Goal: Task Accomplishment & Management: Complete application form

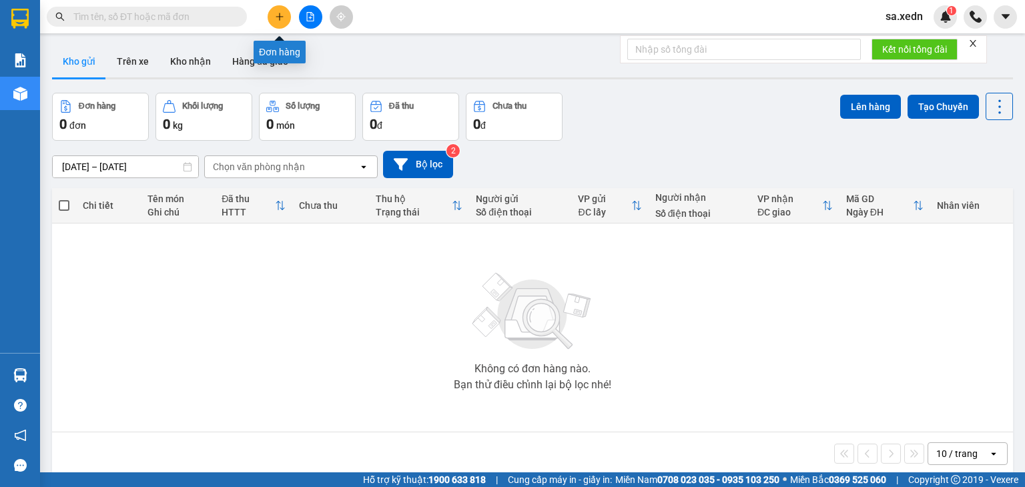
click at [276, 22] on button at bounding box center [279, 16] width 23 height 23
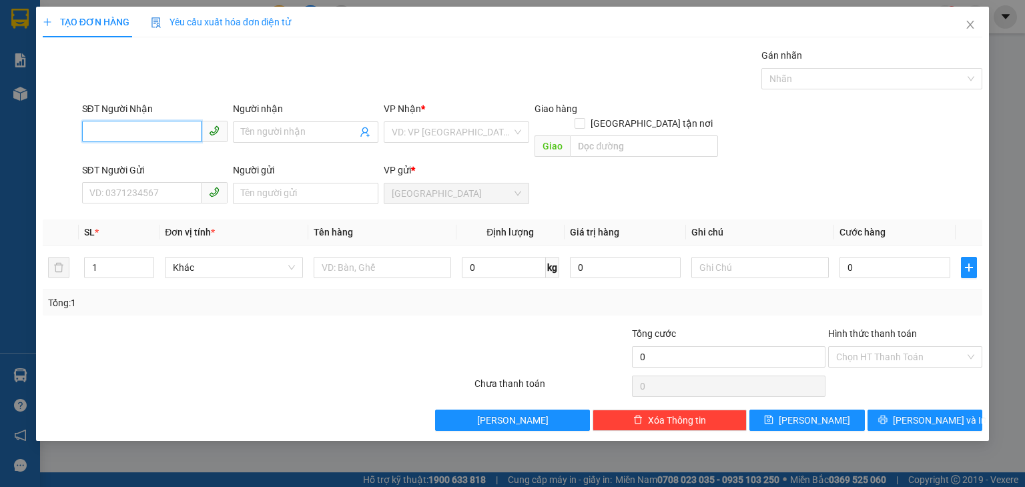
click at [106, 137] on input "SĐT Người Nhận" at bounding box center [141, 131] width 119 height 21
click at [129, 163] on div "0388194370 - TÙNG" at bounding box center [154, 158] width 129 height 15
type input "0388194370"
type input "TÙNG"
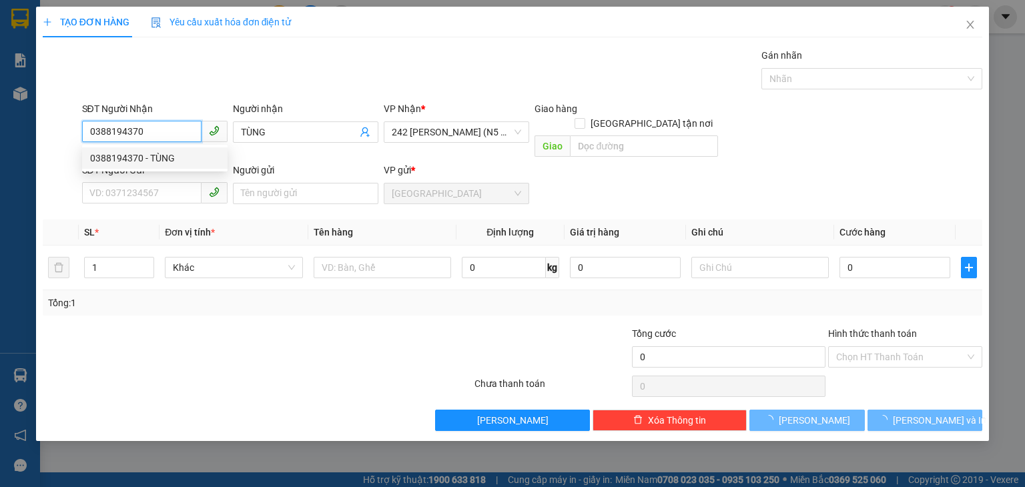
type input "30.000"
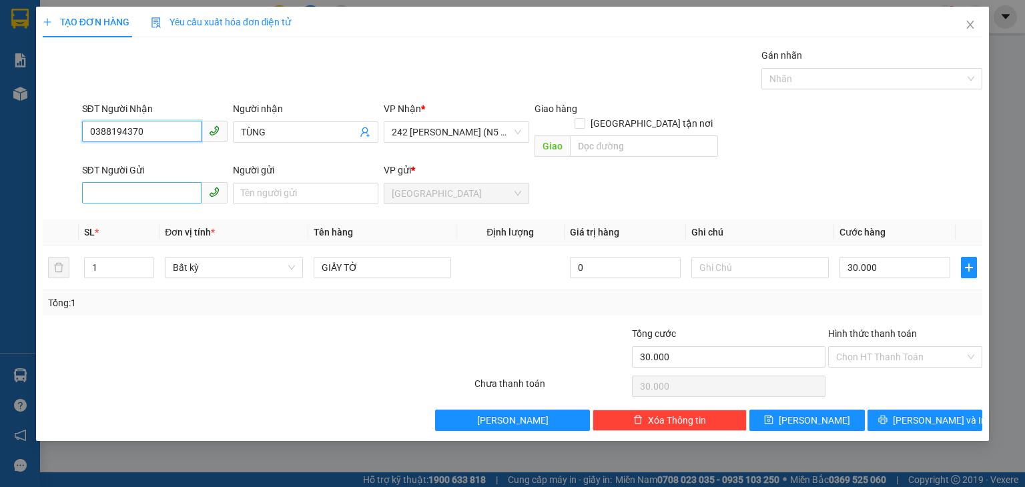
type input "0388194370"
click at [173, 182] on input "SĐT Người Gửi" at bounding box center [141, 192] width 119 height 21
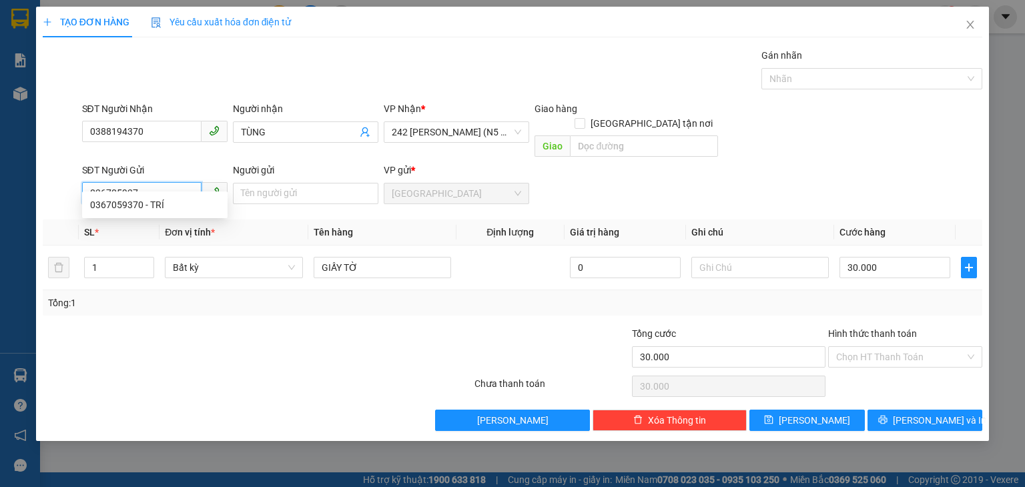
type input "0367059370"
click at [178, 195] on div "0367059370 - TRÍ" at bounding box center [154, 204] width 145 height 21
type input "TRÍ"
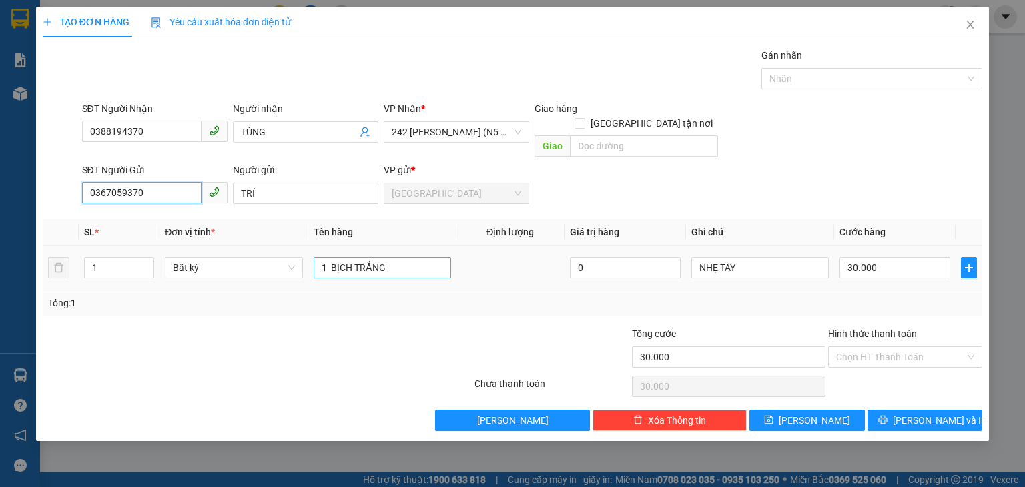
type input "0367059370"
click at [424, 257] on input "1 BỊCH TRẮNG" at bounding box center [382, 267] width 137 height 21
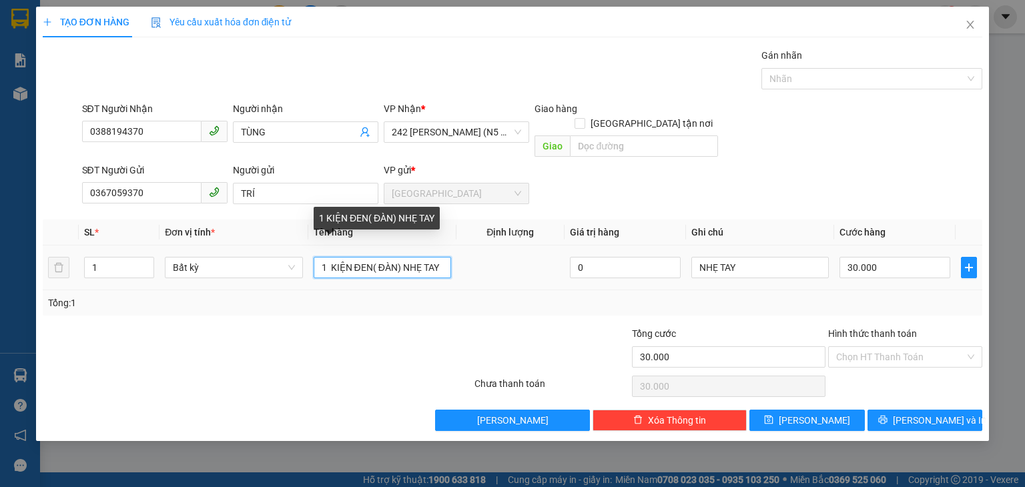
click at [440, 257] on input "1 KIỆN ĐEN( ĐÀN) NHẸ TAY" at bounding box center [382, 267] width 137 height 21
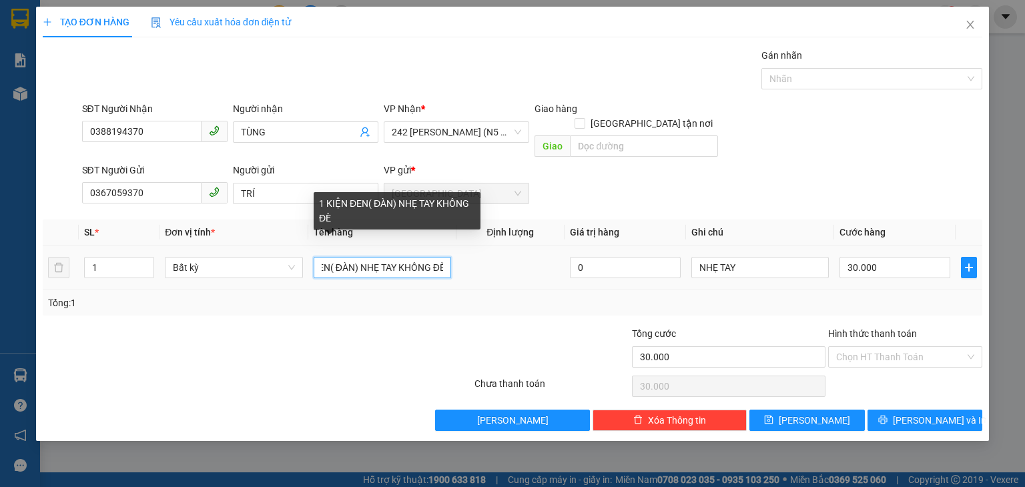
scroll to position [0, 45]
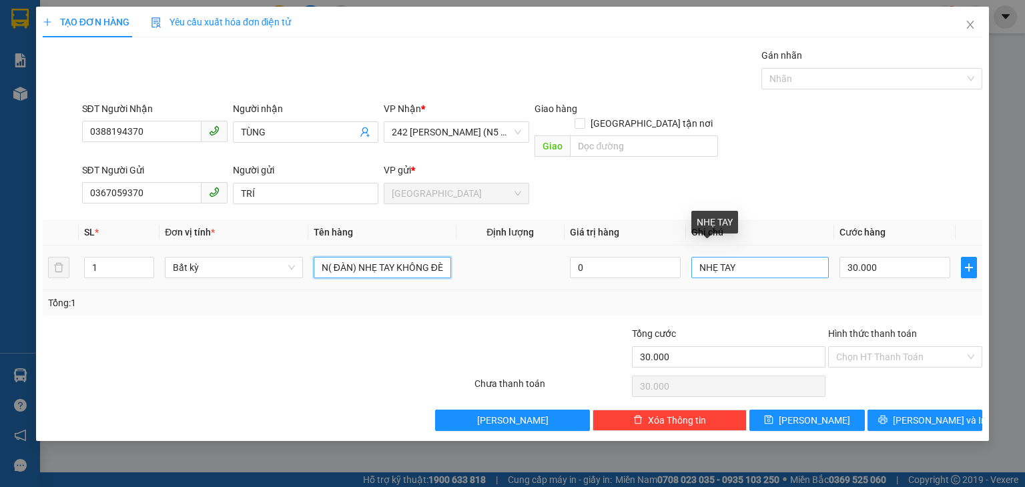
type input "1 KIỆN ĐEN( ĐÀN) NHẸ TAY KHÔNG ĐÈ"
click at [737, 257] on input "NHẸ TAY" at bounding box center [759, 267] width 137 height 21
type input "N"
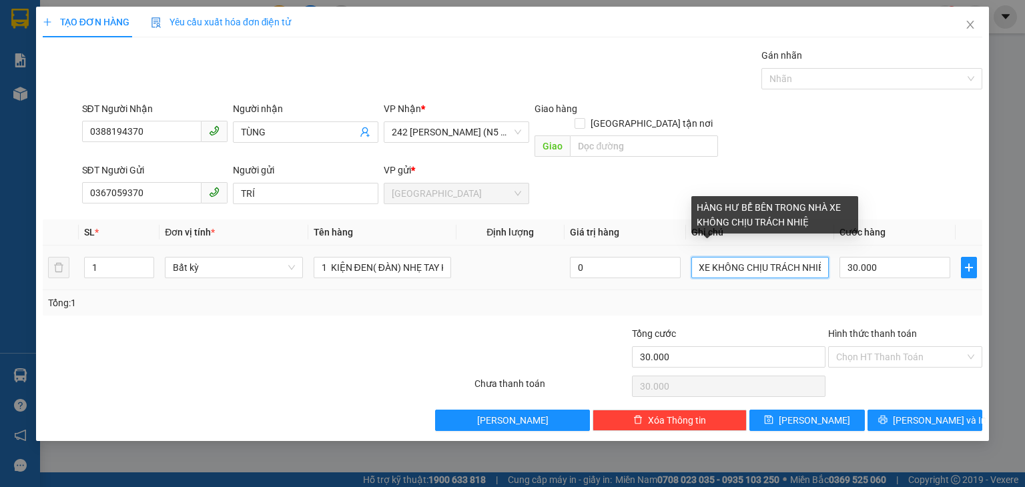
scroll to position [0, 142]
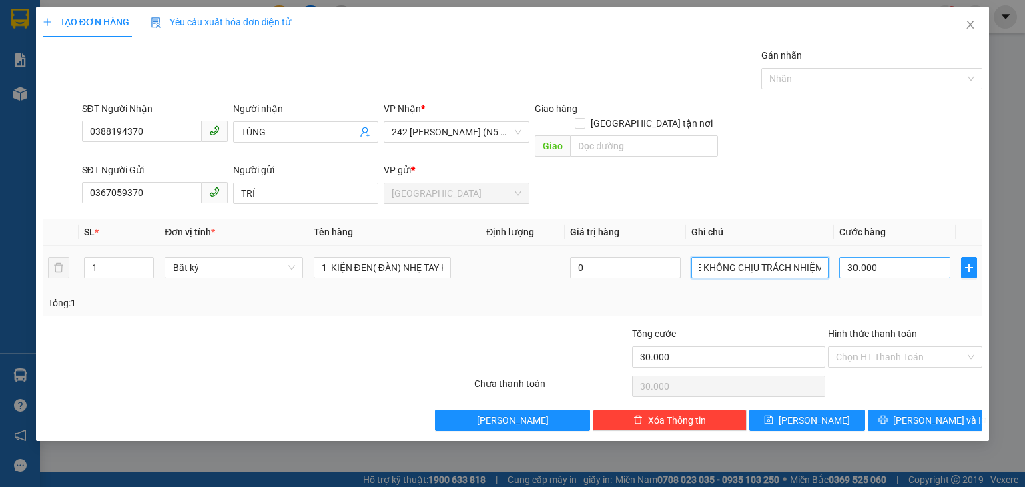
type input "HÀNG HƯ BỂ BÊN TRONG NHÀ XE KHÔNG CHỊU TRÁCH NHIỆM"
click at [904, 257] on input "30.000" at bounding box center [894, 267] width 111 height 21
type input "0"
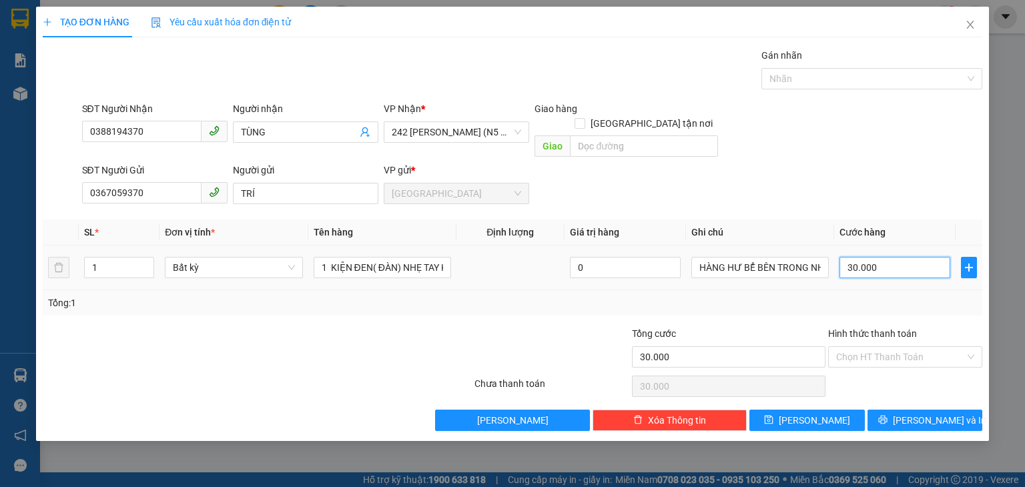
type input "0"
click at [845, 257] on input "0" at bounding box center [894, 267] width 111 height 21
type input "10"
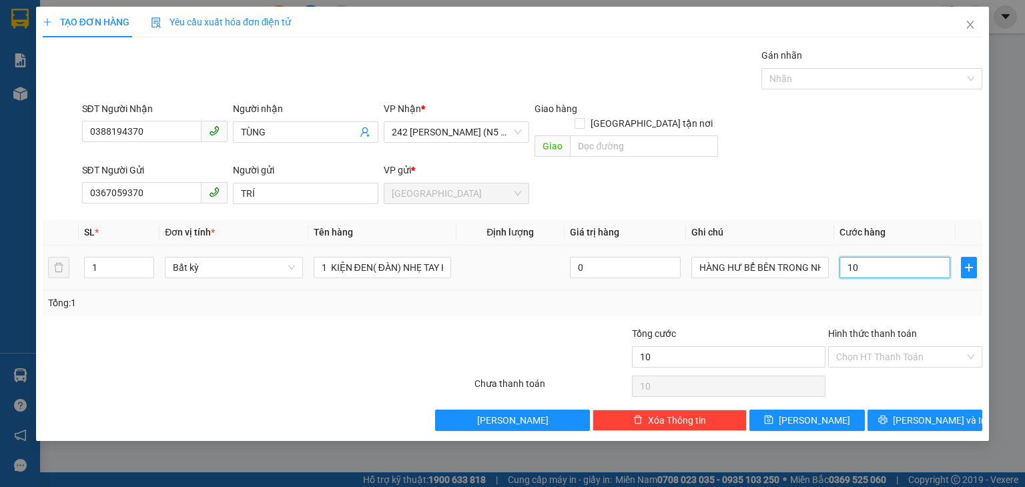
type input "100"
type input "1.000"
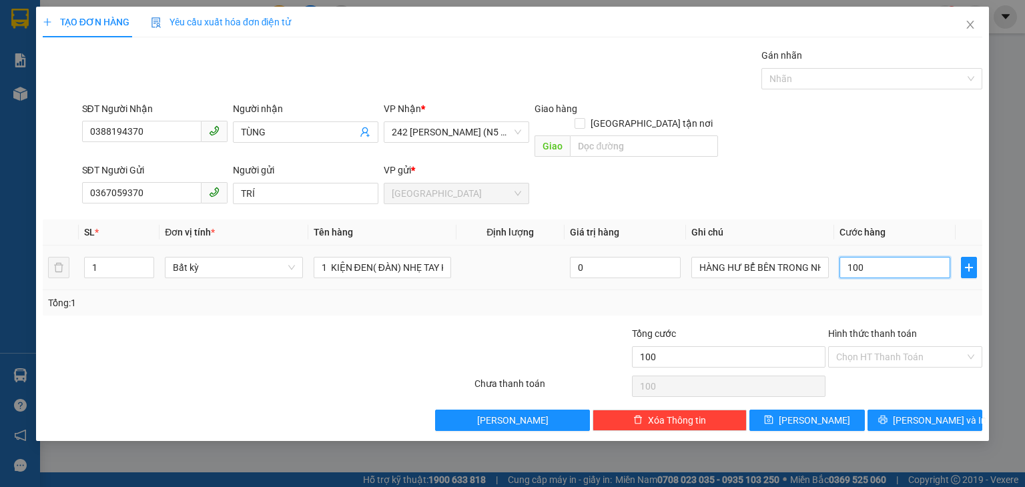
type input "1.000"
type input "10.000"
type input "100.000"
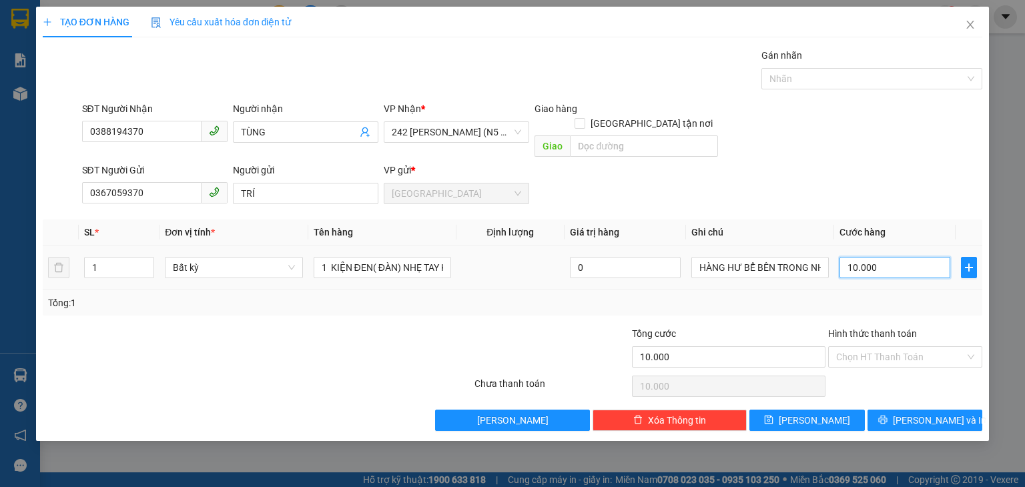
type input "100.000"
click at [910, 410] on button "[PERSON_NAME] và In" at bounding box center [924, 420] width 115 height 21
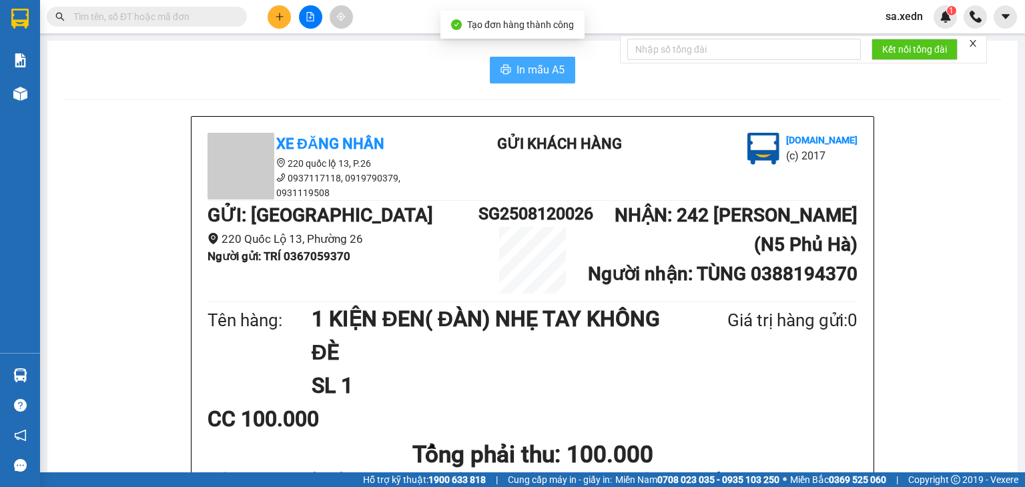
click at [551, 77] on span "In mẫu A5" at bounding box center [540, 69] width 48 height 17
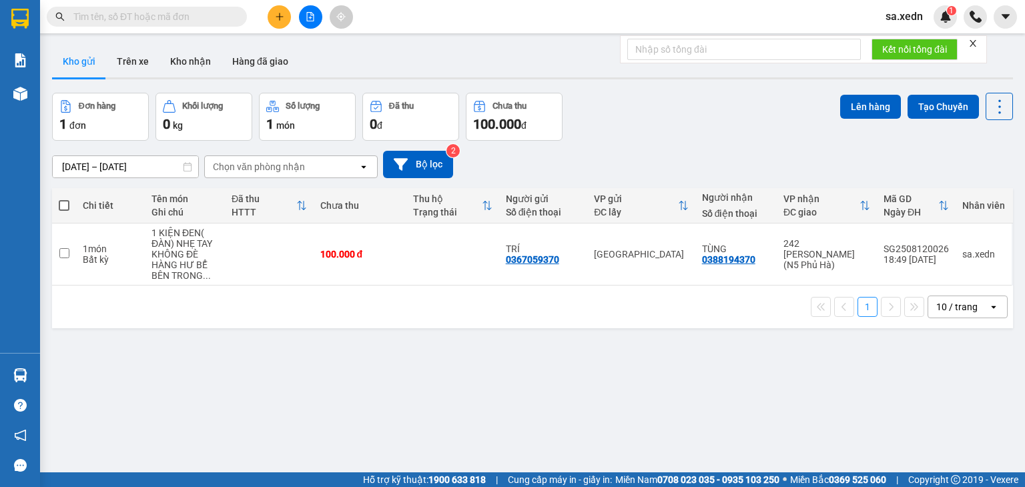
click at [627, 416] on div "ver 1.8.137 Kho gửi Trên xe Kho nhận Hàng đã giao Đơn hàng 1 đơn Khối lượng 0 k…" at bounding box center [532, 283] width 971 height 487
click at [929, 256] on button at bounding box center [934, 254] width 19 height 23
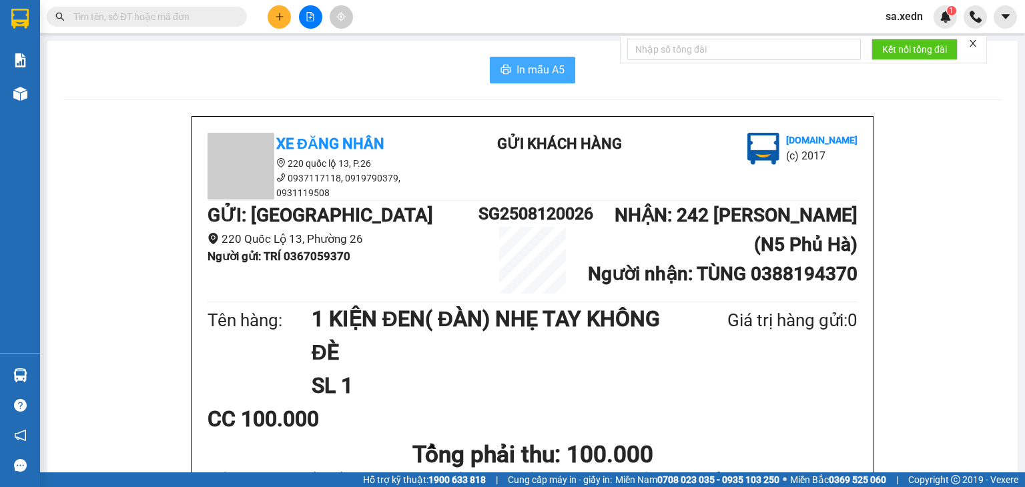
click at [508, 67] on button "In mẫu A5" at bounding box center [532, 70] width 85 height 27
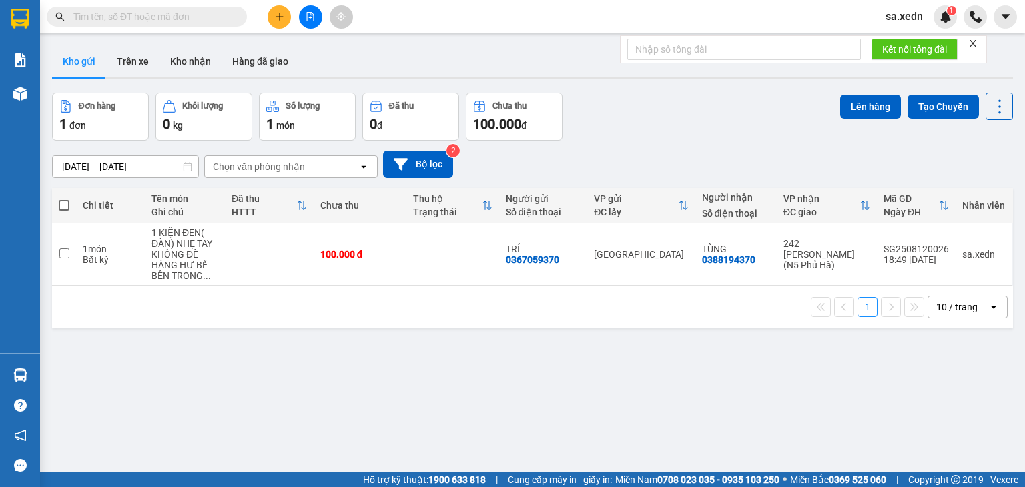
click at [664, 398] on div "ver 1.8.137 Kho gửi Trên xe Kho nhận Hàng đã giao Đơn hàng 1 đơn Khối lượng 0 k…" at bounding box center [532, 283] width 971 height 487
click at [655, 425] on div "ver 1.8.137 Kho gửi Trên xe Kho nhận Hàng đã giao Đơn hàng 1 đơn Khối lượng 0 k…" at bounding box center [532, 283] width 971 height 487
